Goal: Participate in discussion: Engage in conversation with other users on a specific topic

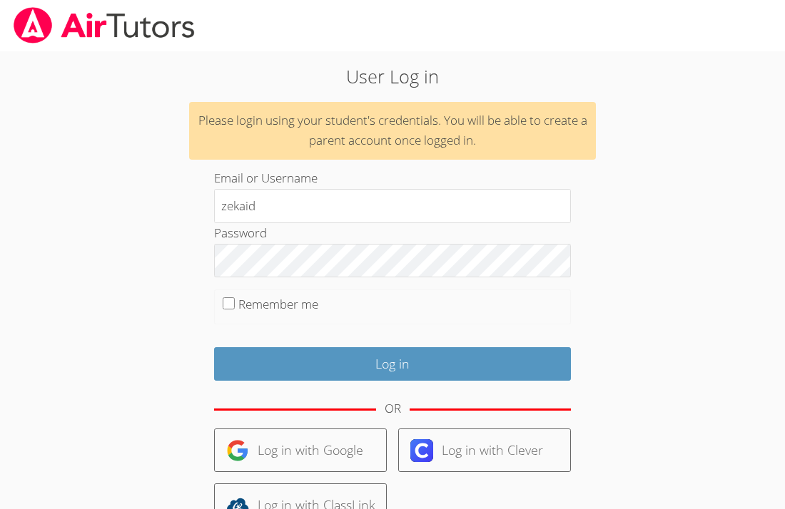
type input "zekaid"
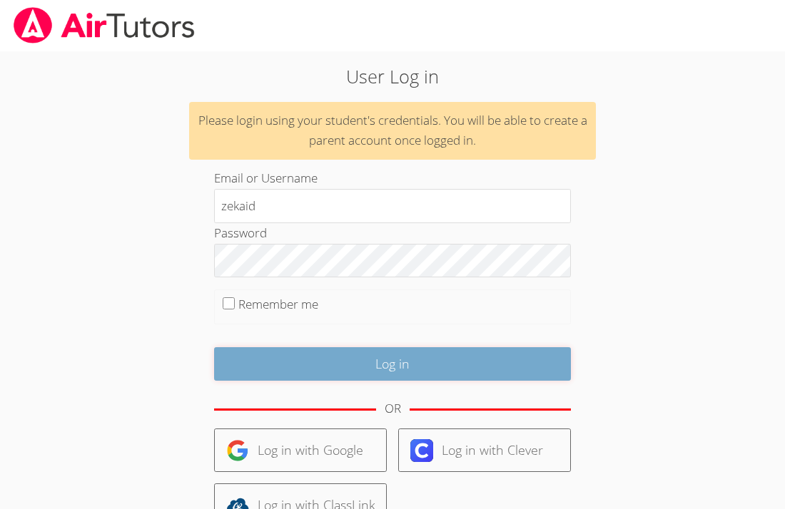
click at [228, 366] on input "Log in" at bounding box center [392, 364] width 357 height 34
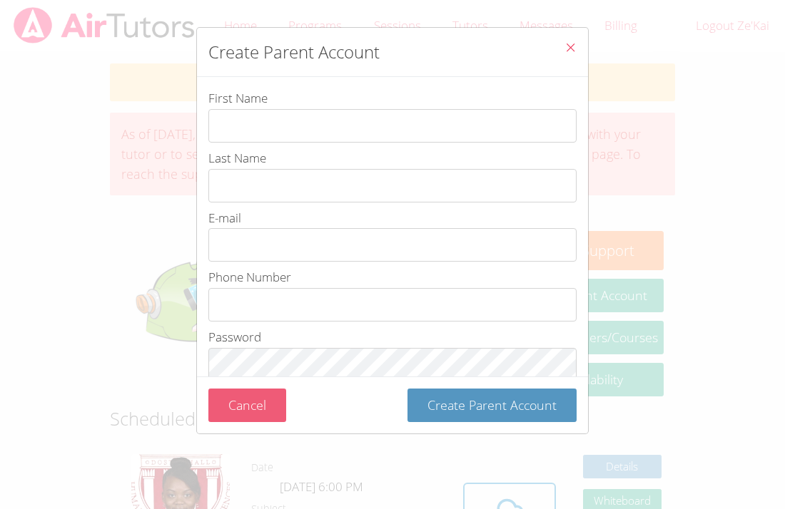
click at [262, 399] on button "Cancel" at bounding box center [247, 406] width 78 height 34
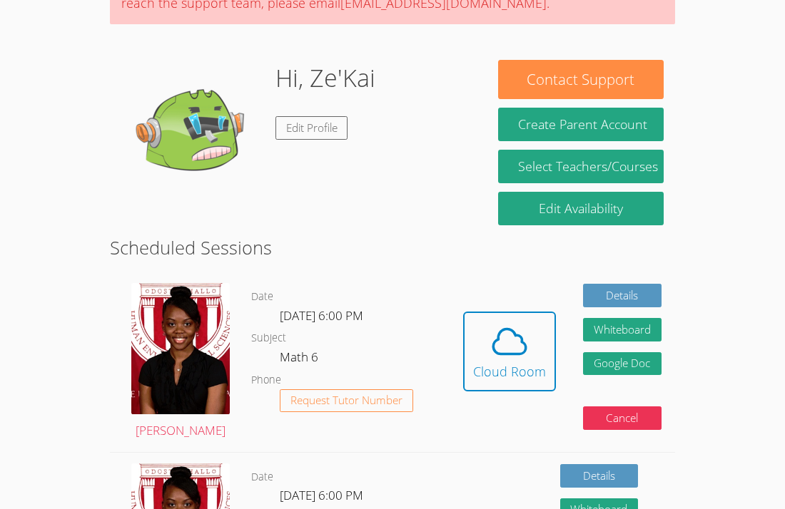
scroll to position [200, 0]
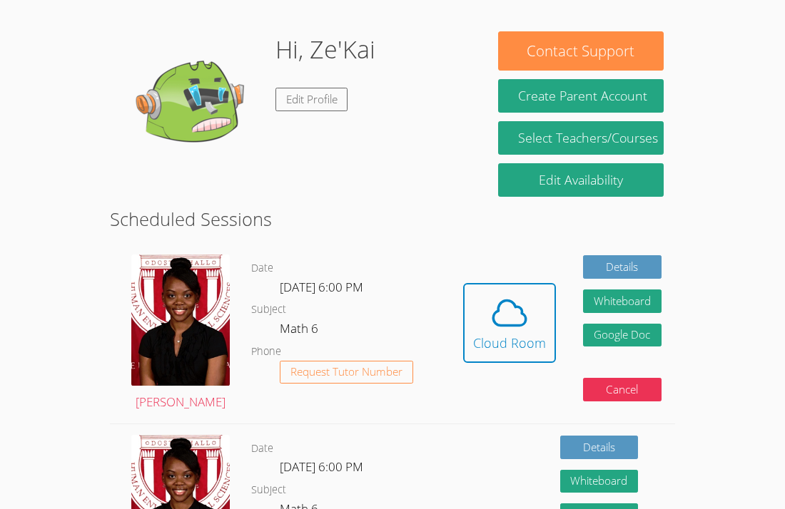
click at [464, 368] on link "Cloud Room" at bounding box center [509, 328] width 93 height 91
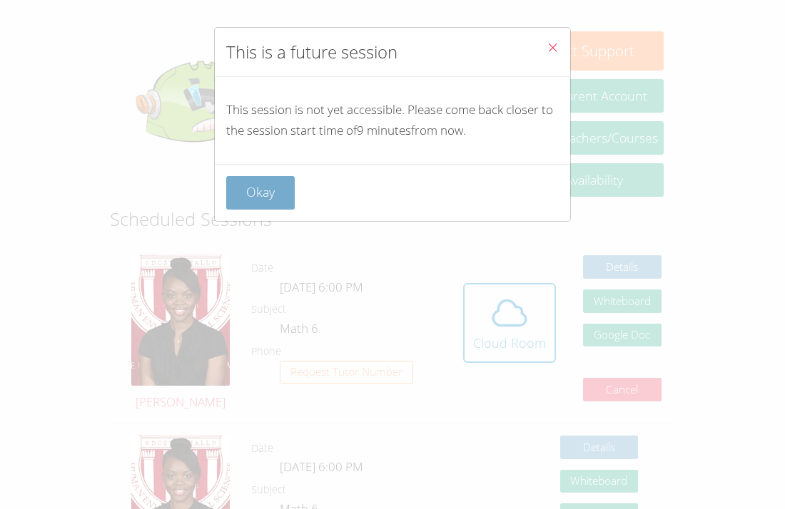
click at [268, 193] on button "Okay" at bounding box center [260, 193] width 68 height 34
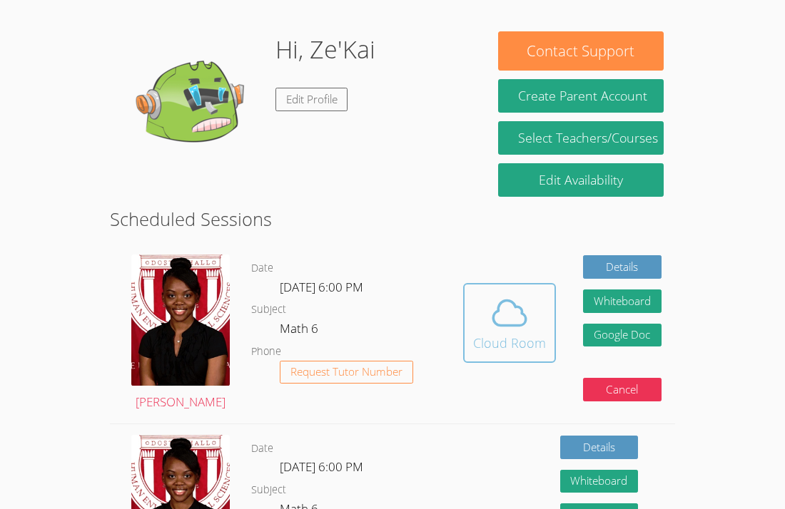
click at [470, 328] on button "Cloud Room" at bounding box center [509, 323] width 93 height 80
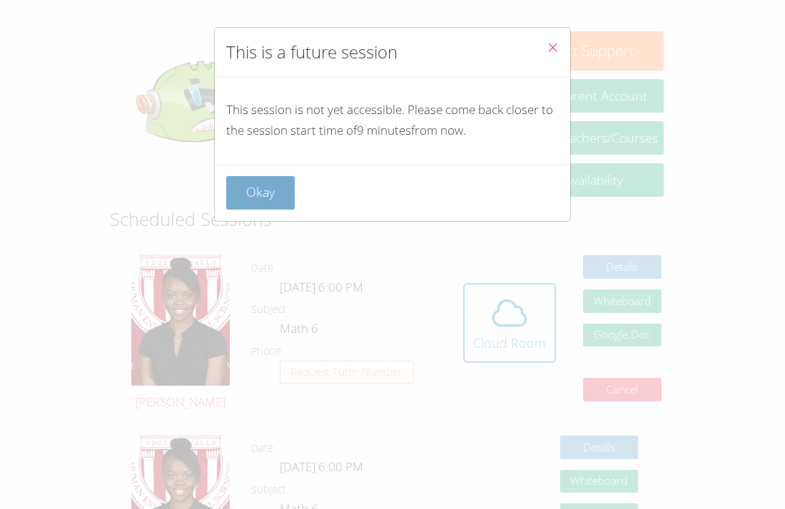
click at [270, 202] on button "Okay" at bounding box center [260, 193] width 68 height 34
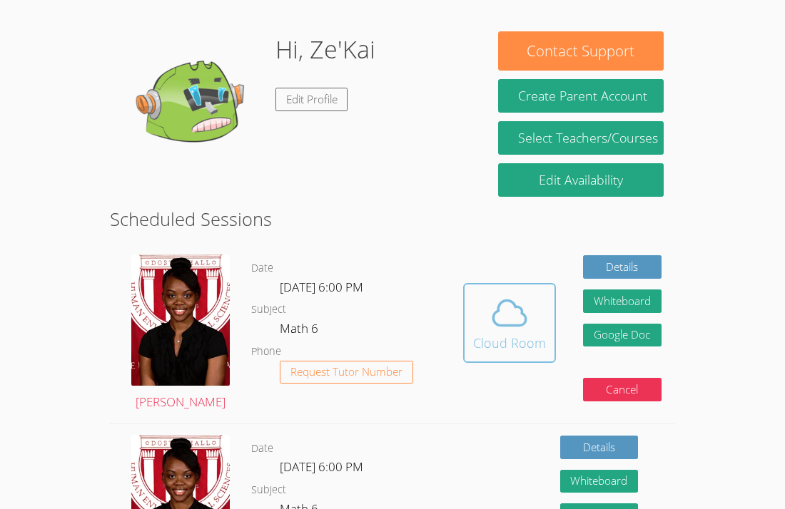
click at [480, 318] on span at bounding box center [509, 313] width 73 height 40
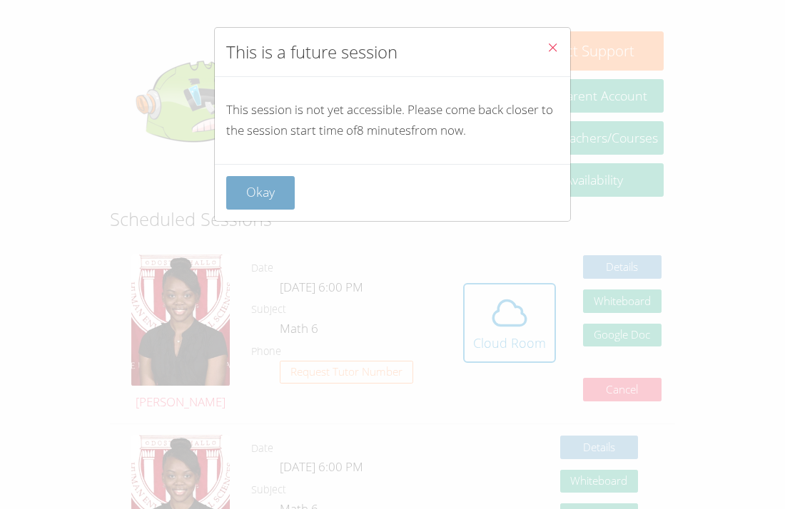
click at [257, 205] on button "Okay" at bounding box center [260, 193] width 68 height 34
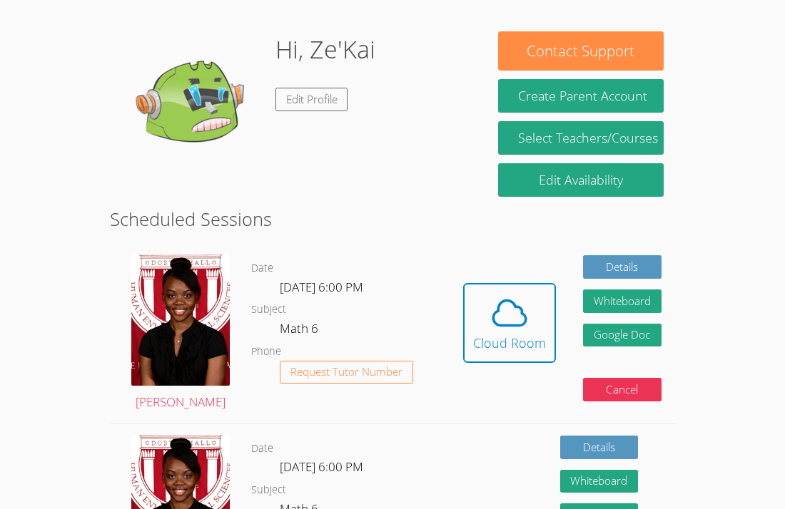
click at [257, 205] on h2 "Scheduled Sessions" at bounding box center [392, 218] width 565 height 27
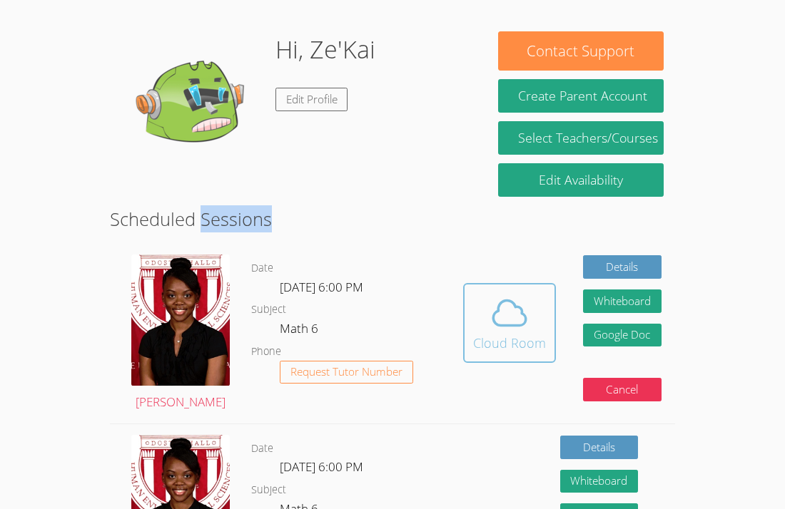
click at [531, 295] on span at bounding box center [509, 313] width 73 height 40
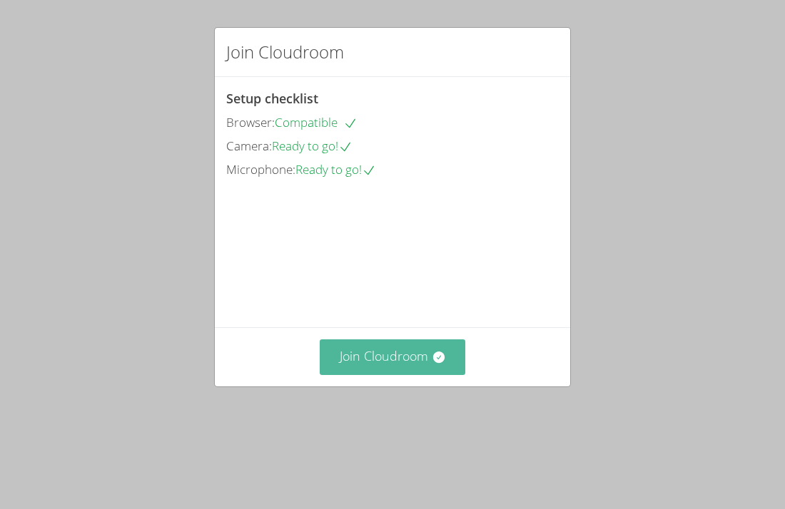
click at [379, 374] on button "Join Cloudroom" at bounding box center [393, 356] width 146 height 35
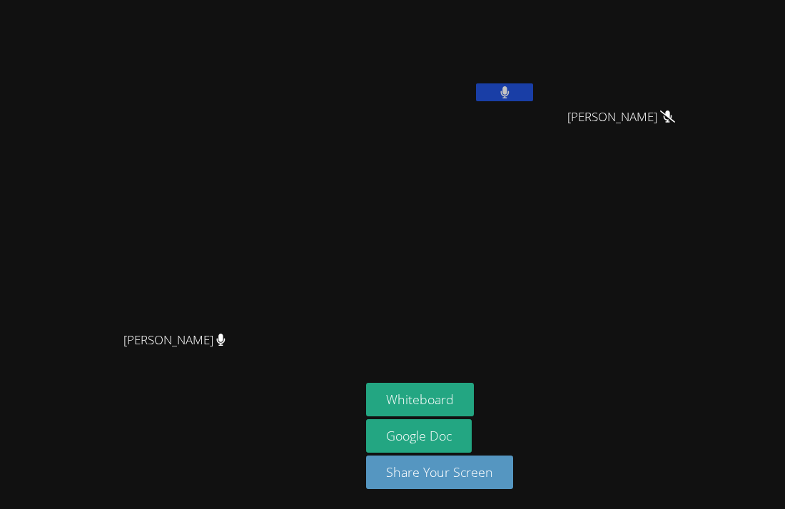
click at [509, 89] on icon at bounding box center [504, 92] width 9 height 12
click at [512, 89] on icon at bounding box center [504, 92] width 15 height 12
click at [509, 89] on icon at bounding box center [504, 92] width 9 height 12
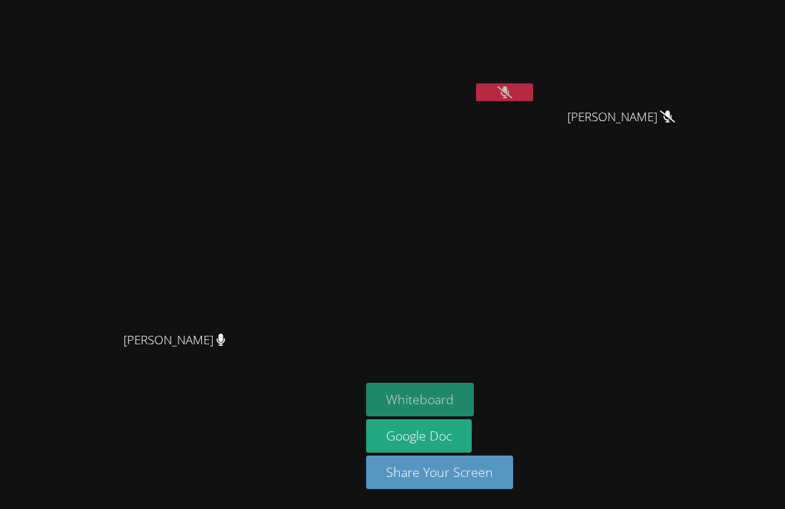
click at [474, 393] on button "Whiteboard" at bounding box center [420, 400] width 108 height 34
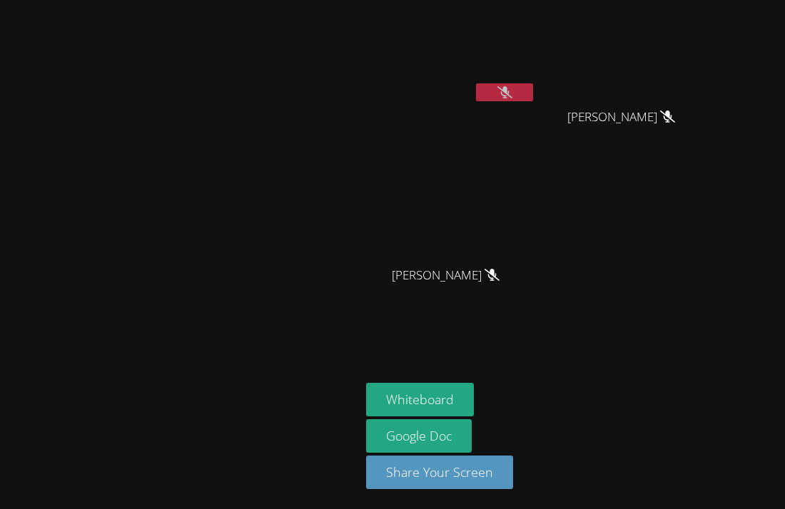
click at [533, 88] on button at bounding box center [504, 92] width 57 height 18
click at [533, 91] on button at bounding box center [504, 92] width 57 height 18
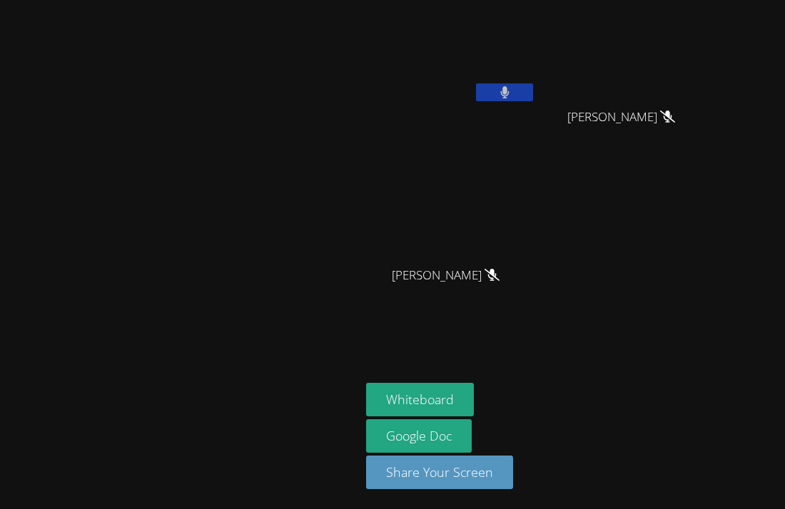
click at [533, 91] on button at bounding box center [504, 92] width 57 height 18
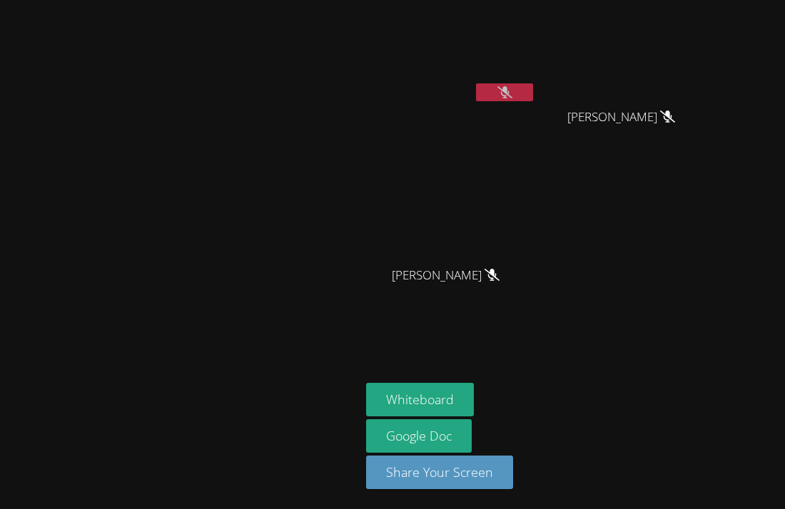
click at [533, 91] on button at bounding box center [504, 92] width 57 height 18
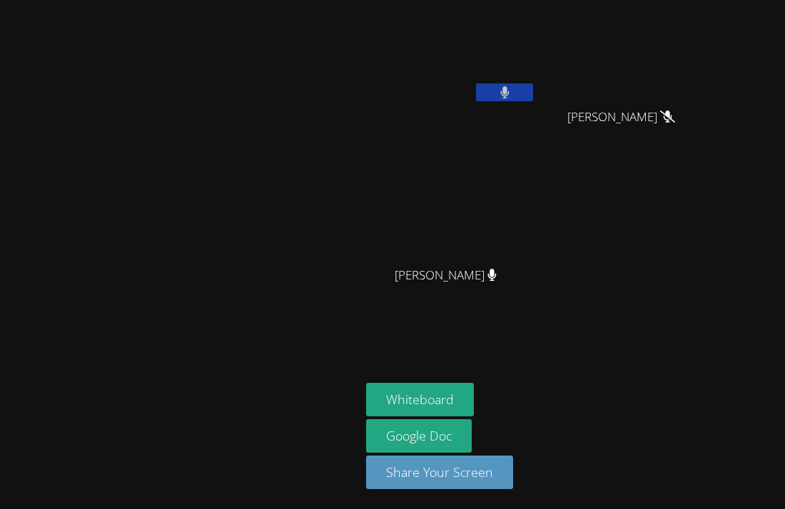
click at [533, 91] on button at bounding box center [504, 92] width 57 height 18
click at [533, 90] on button at bounding box center [504, 92] width 57 height 18
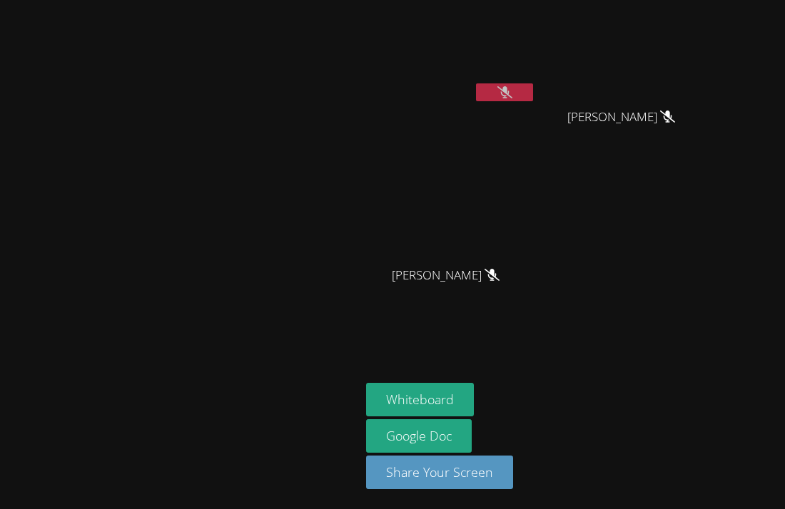
click at [533, 99] on button at bounding box center [504, 92] width 57 height 18
click at [533, 91] on button at bounding box center [504, 92] width 57 height 18
click at [533, 98] on button at bounding box center [504, 92] width 57 height 18
click at [533, 88] on button at bounding box center [504, 92] width 57 height 18
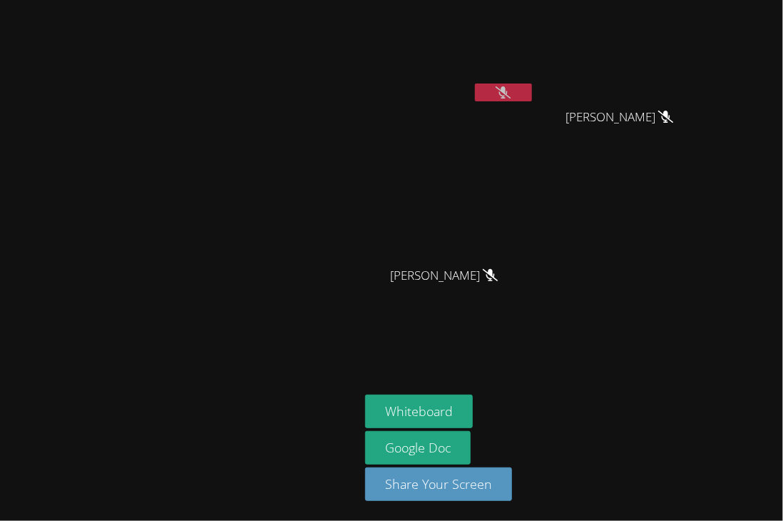
click at [475, 83] on button at bounding box center [503, 92] width 57 height 18
click at [532, 85] on button at bounding box center [503, 92] width 57 height 18
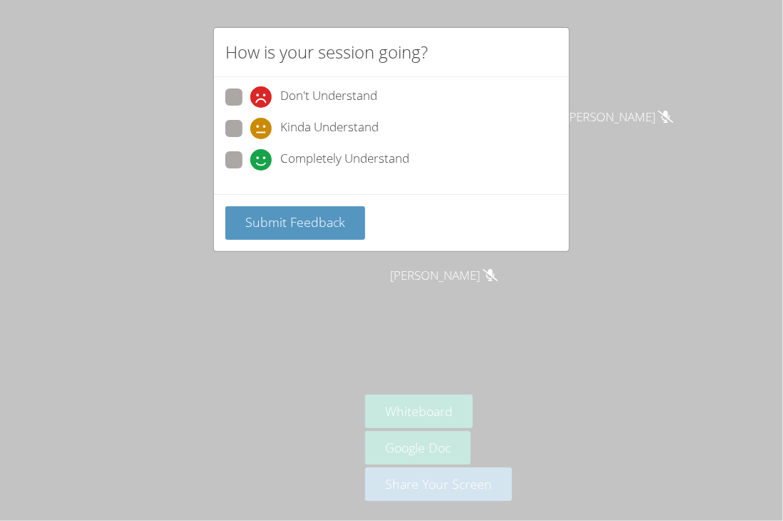
click at [250, 170] on span at bounding box center [250, 170] width 0 height 0
click at [250, 163] on input "Completely Understand" at bounding box center [256, 157] width 12 height 12
radio input "true"
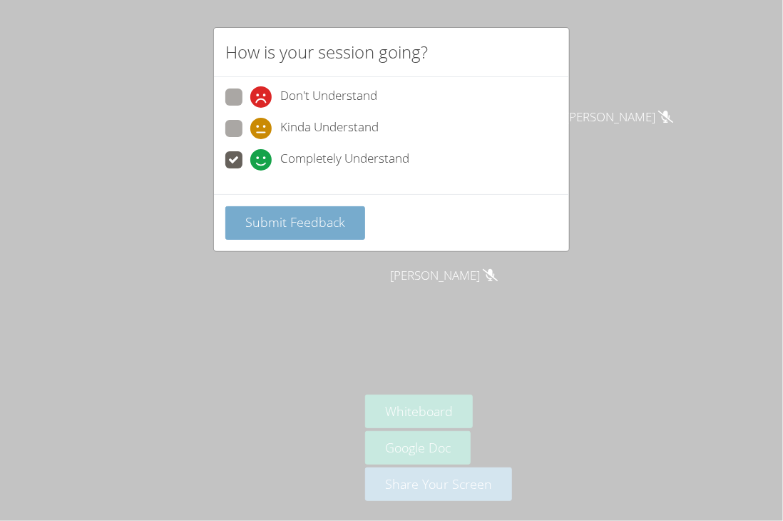
click at [269, 227] on span "Submit Feedback" at bounding box center [295, 221] width 100 height 17
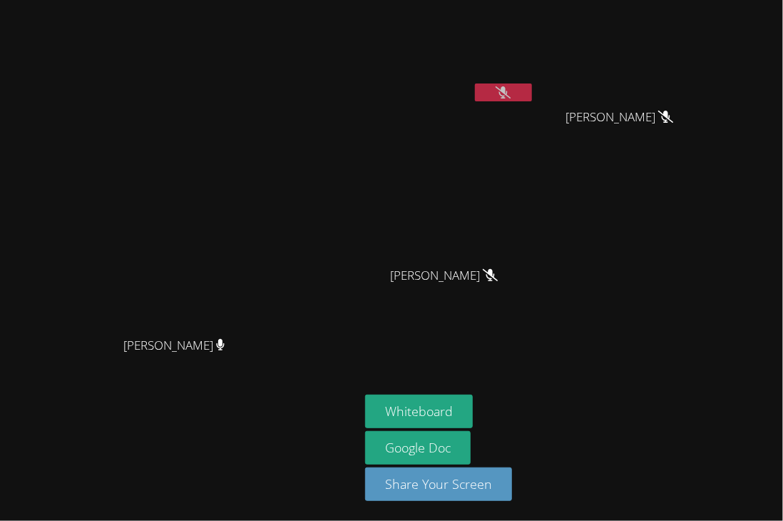
click at [532, 98] on div at bounding box center [503, 93] width 57 height 21
click at [532, 94] on button at bounding box center [503, 92] width 57 height 18
